Goal: Navigation & Orientation: Understand site structure

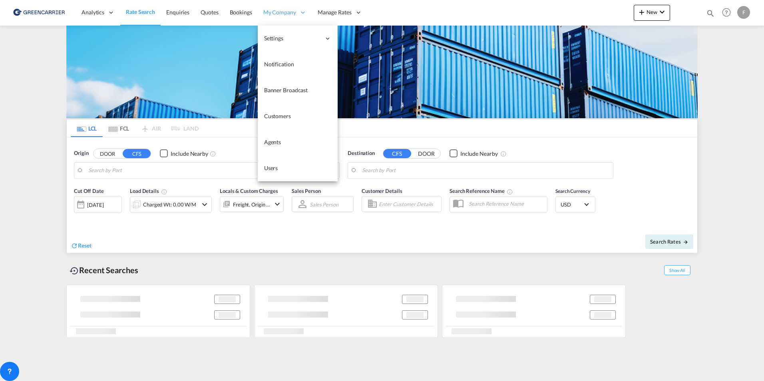
type input "DK-4623, Bjæverskov, Ejby, [GEOGRAPHIC_DATA], Jersie, [GEOGRAPHIC_DATA], [GEOGR…"
type input "[GEOGRAPHIC_DATA], HKHKG"
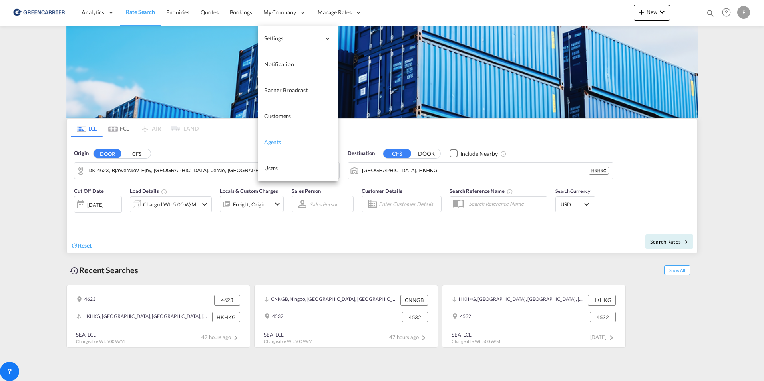
click at [278, 143] on span "Agents" at bounding box center [272, 142] width 17 height 7
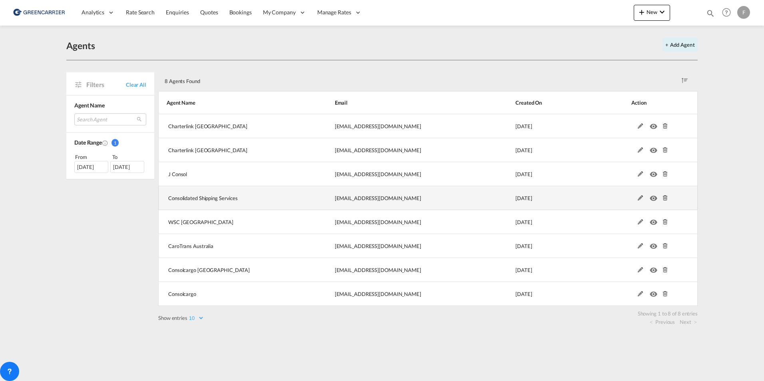
click at [653, 198] on md-icon "icon-eye" at bounding box center [654, 196] width 10 height 6
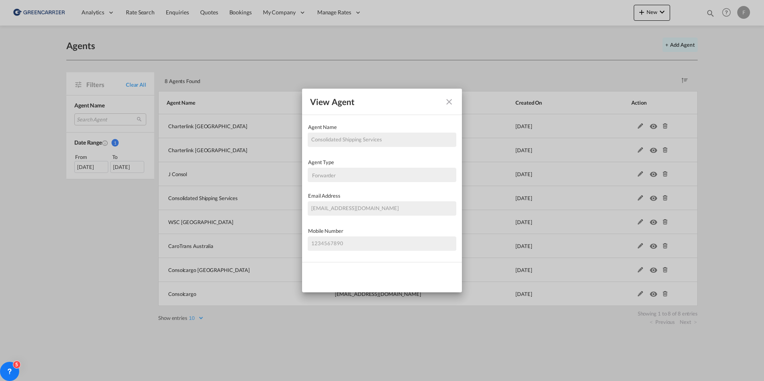
click at [450, 101] on md-icon "icon-close fg-AAA8AD" at bounding box center [449, 102] width 10 height 10
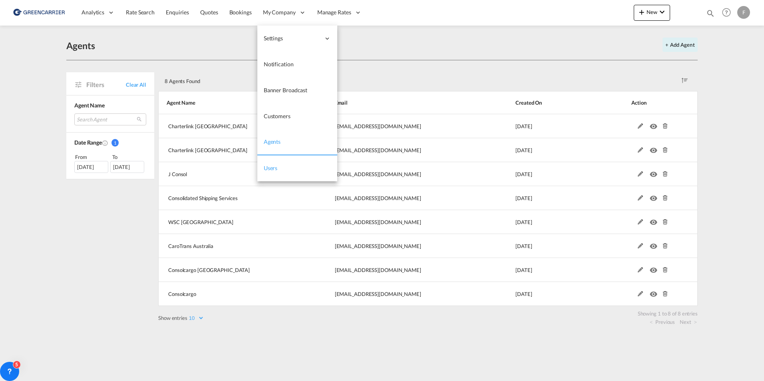
click at [274, 176] on link "Users" at bounding box center [297, 168] width 80 height 26
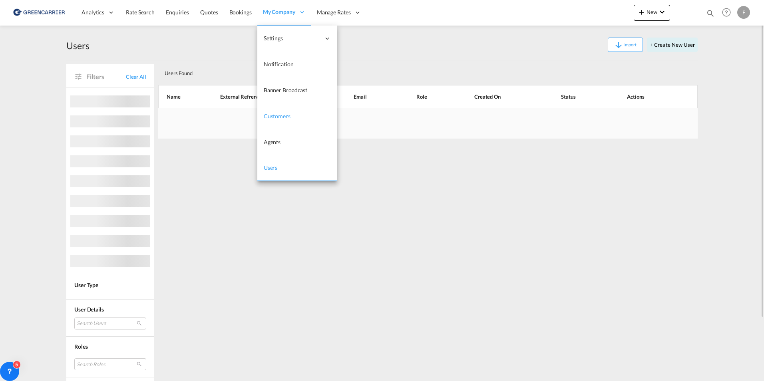
click at [276, 121] on link "Customers" at bounding box center [297, 116] width 80 height 26
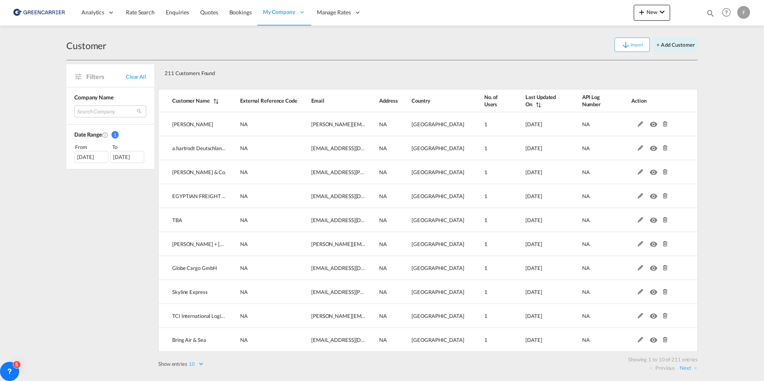
click at [390, 51] on div "Import + Add Customer" at bounding box center [401, 45] width 591 height 14
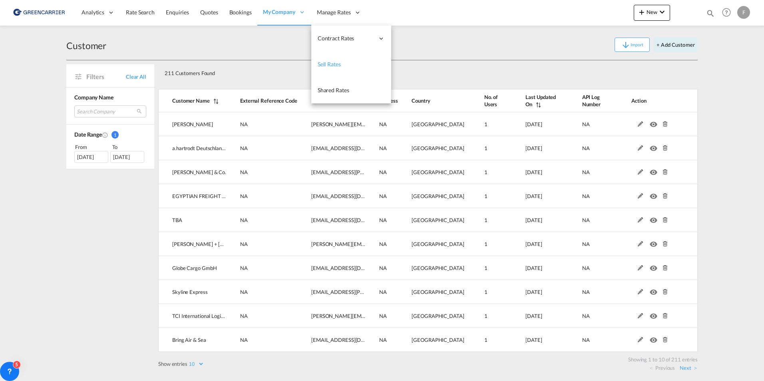
click at [330, 59] on link "Sell Rates" at bounding box center [351, 65] width 80 height 26
